Goal: Navigation & Orientation: Find specific page/section

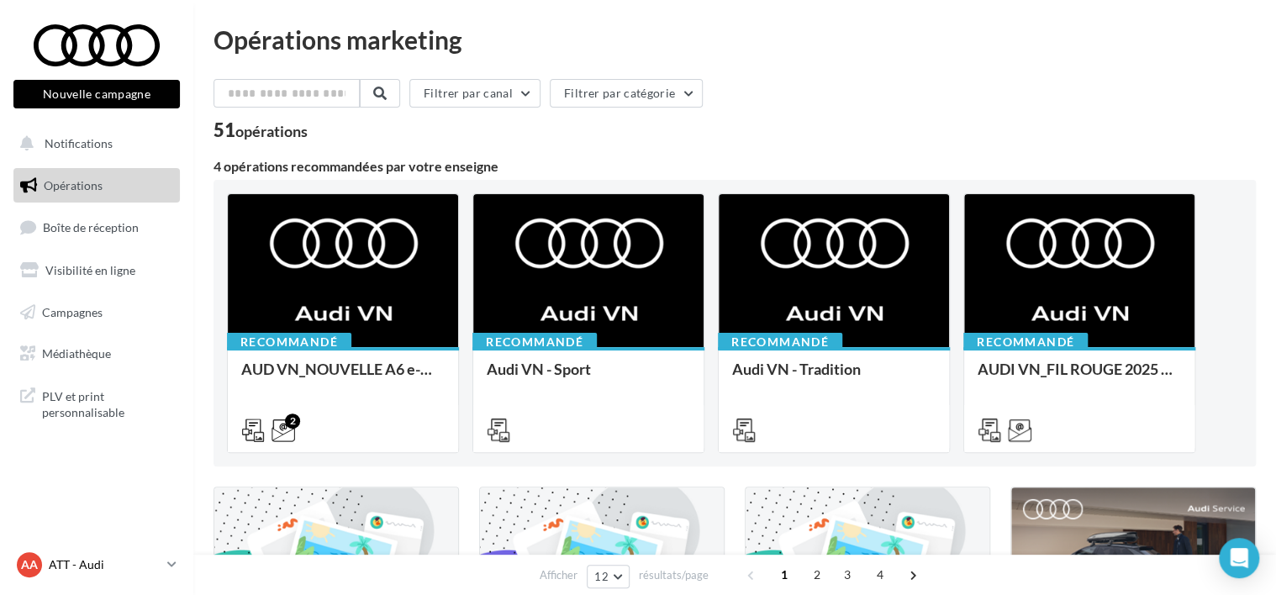
click at [90, 576] on div "AA ATT - Audi audi-frej-ver" at bounding box center [89, 564] width 144 height 25
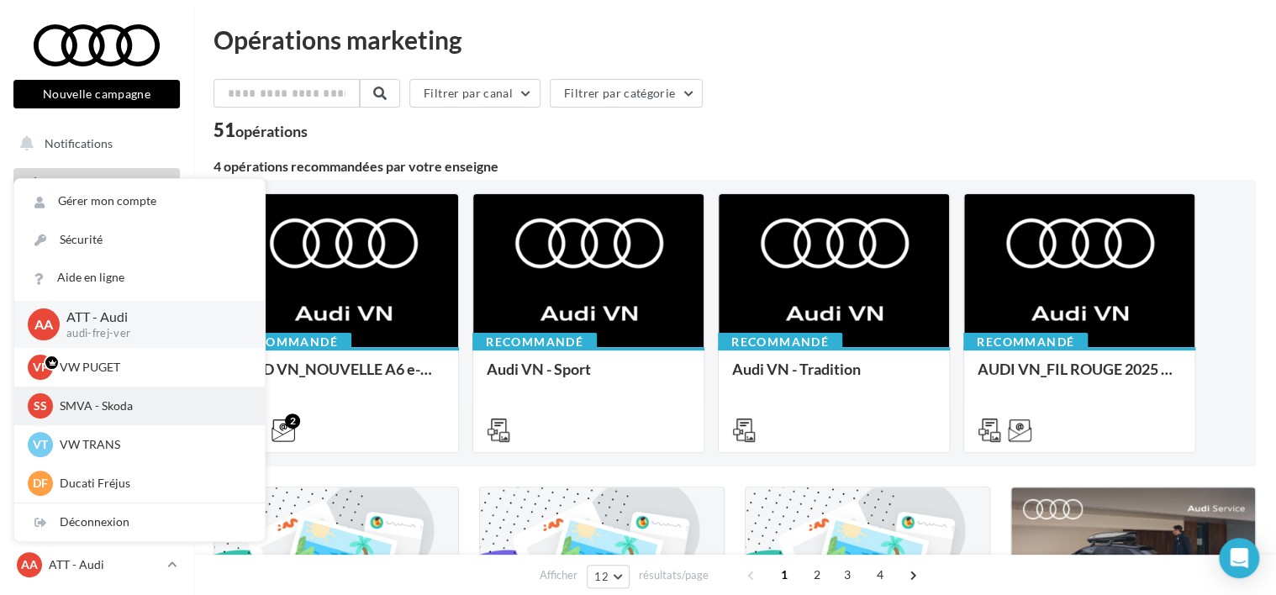
click at [34, 410] on span "SS" at bounding box center [40, 405] width 13 height 17
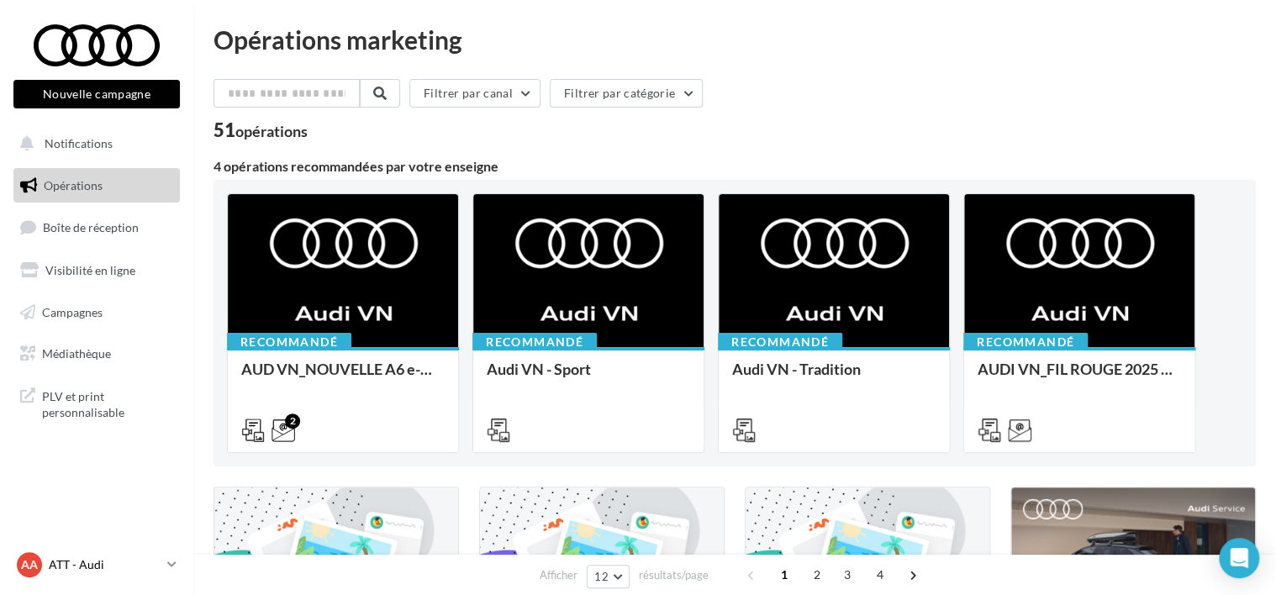
click at [99, 550] on link "AA ATT - Audi audi-frej-ver" at bounding box center [96, 565] width 166 height 32
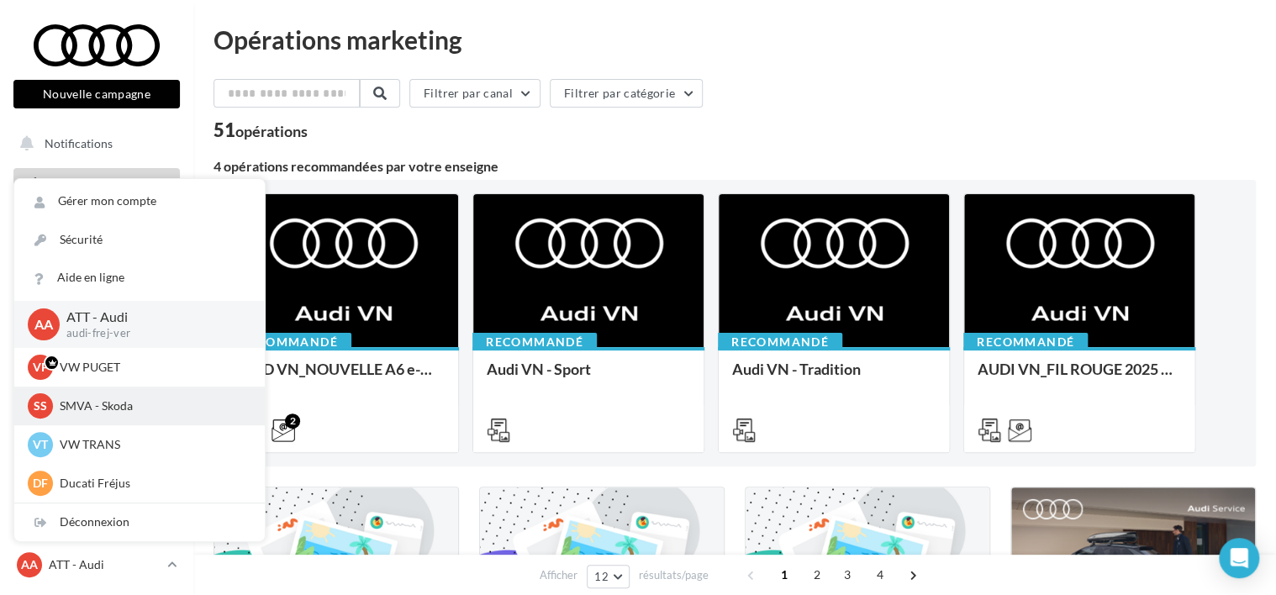
click at [41, 410] on span "SS" at bounding box center [40, 405] width 13 height 17
